Goal: Task Accomplishment & Management: Manage account settings

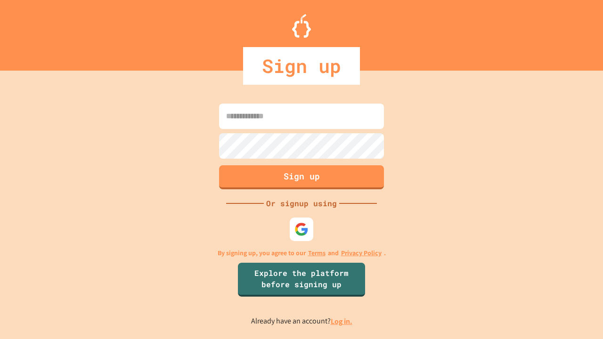
click at [342, 321] on link "Log in." at bounding box center [342, 322] width 22 height 10
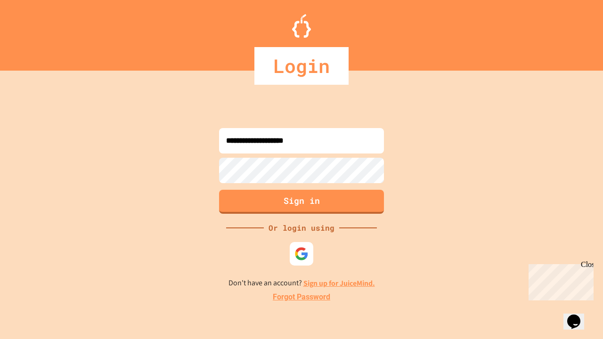
type input "**********"
